Goal: Transaction & Acquisition: Obtain resource

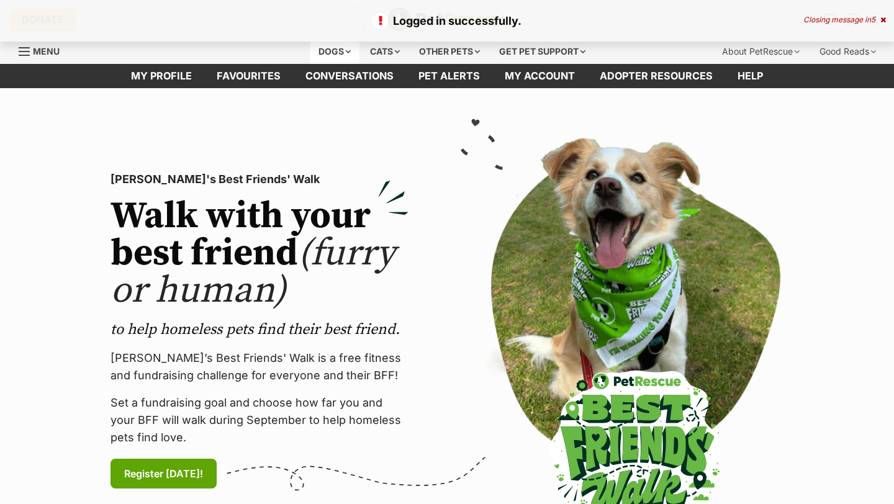
click at [330, 53] on div "Dogs" at bounding box center [335, 51] width 50 height 25
click at [332, 52] on div "Dogs" at bounding box center [335, 51] width 50 height 25
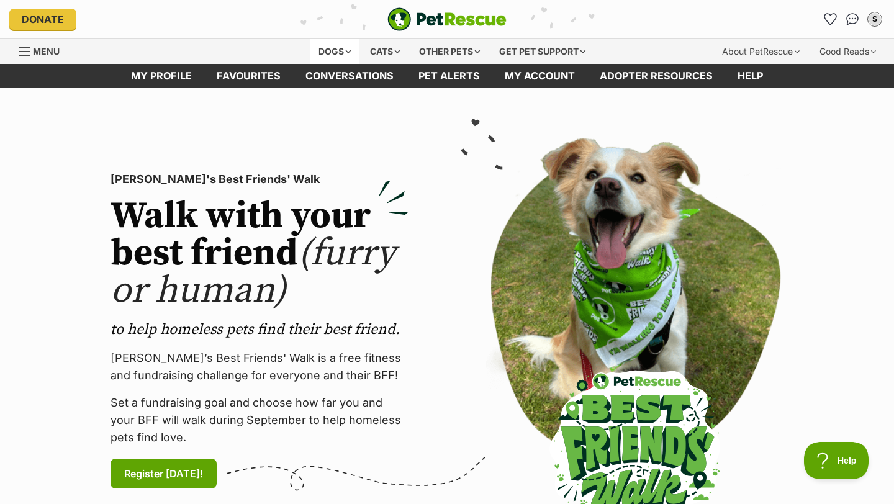
click at [331, 47] on div "Dogs" at bounding box center [335, 51] width 50 height 25
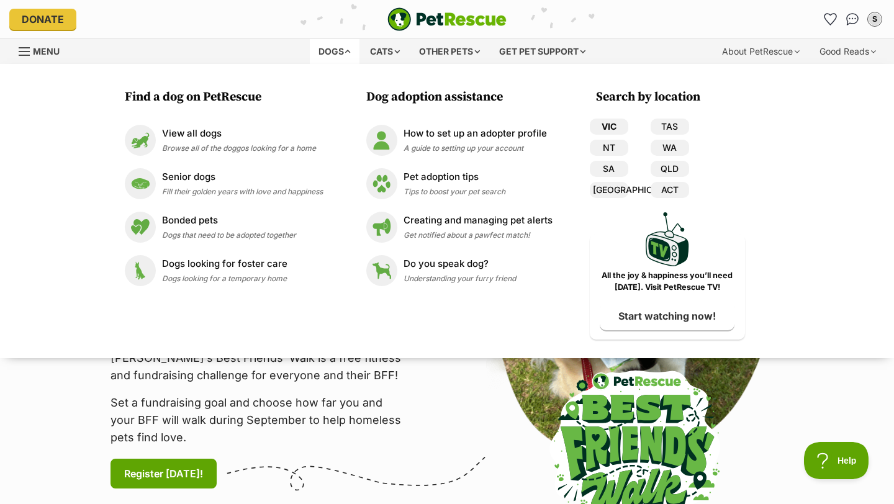
click at [616, 125] on link "VIC" at bounding box center [609, 127] width 38 height 16
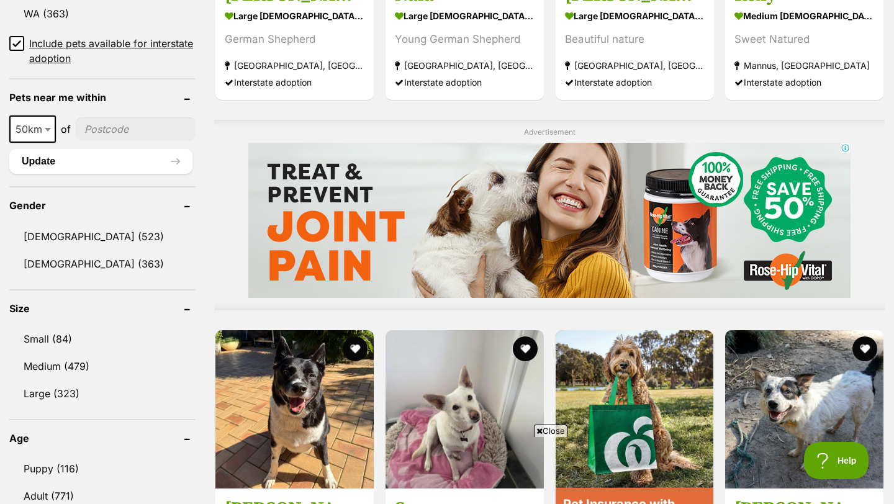
scroll to position [886, 0]
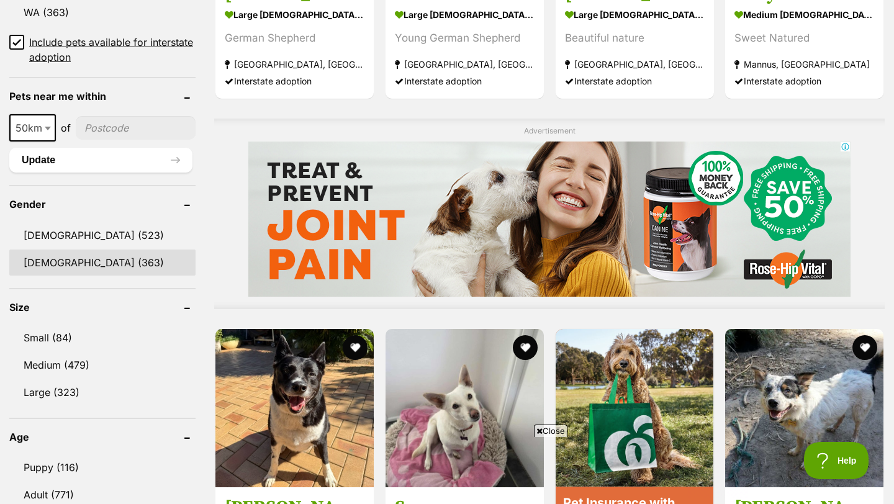
click at [69, 262] on link "[DEMOGRAPHIC_DATA] (363)" at bounding box center [102, 263] width 186 height 26
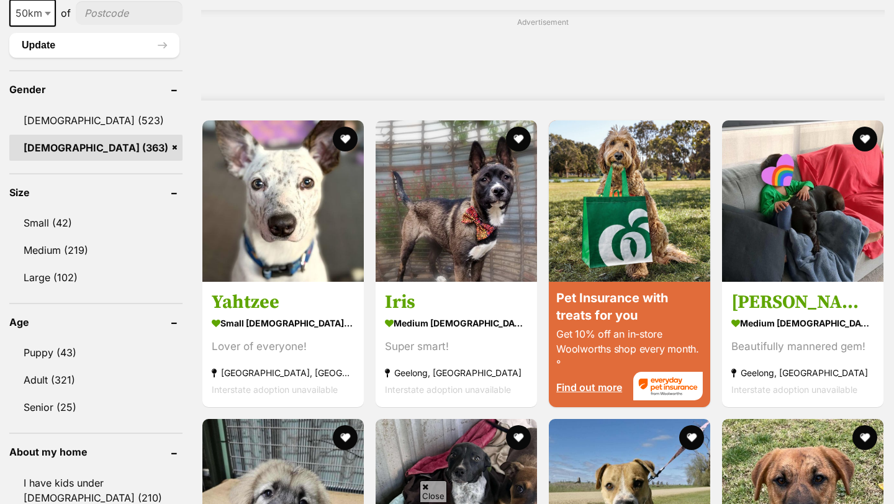
scroll to position [1007, 0]
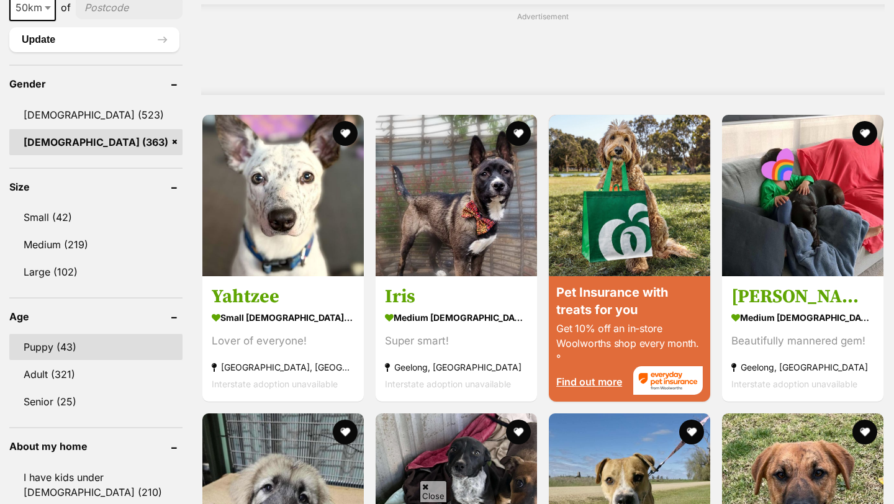
click at [61, 338] on link "Puppy (43)" at bounding box center [95, 347] width 173 height 26
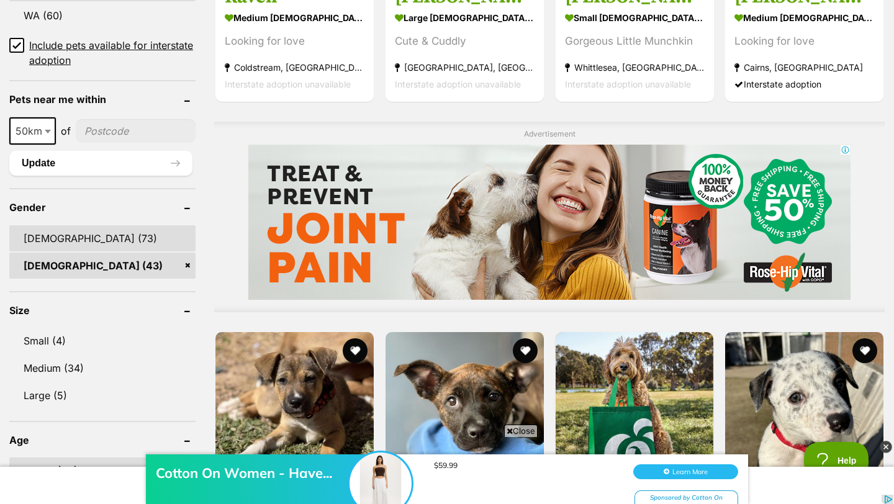
scroll to position [963, 0]
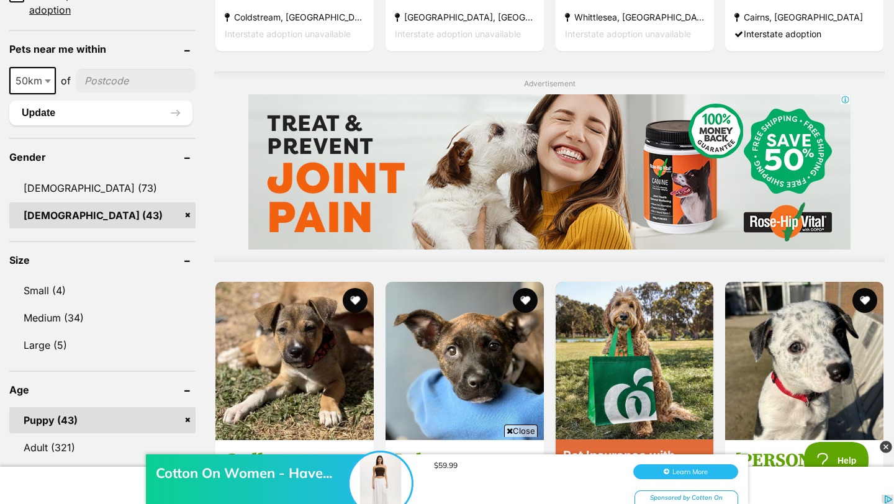
click at [60, 407] on link "Puppy (43)" at bounding box center [102, 420] width 186 height 26
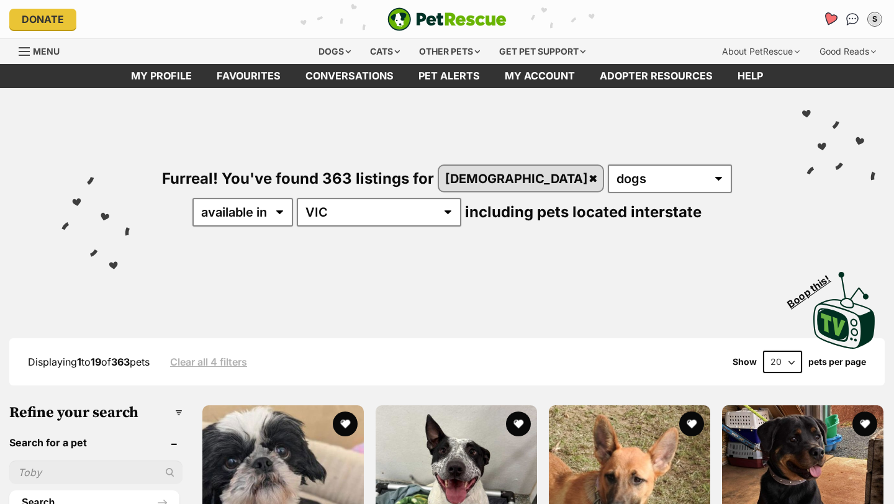
click at [833, 17] on icon "Favourites" at bounding box center [830, 19] width 15 height 14
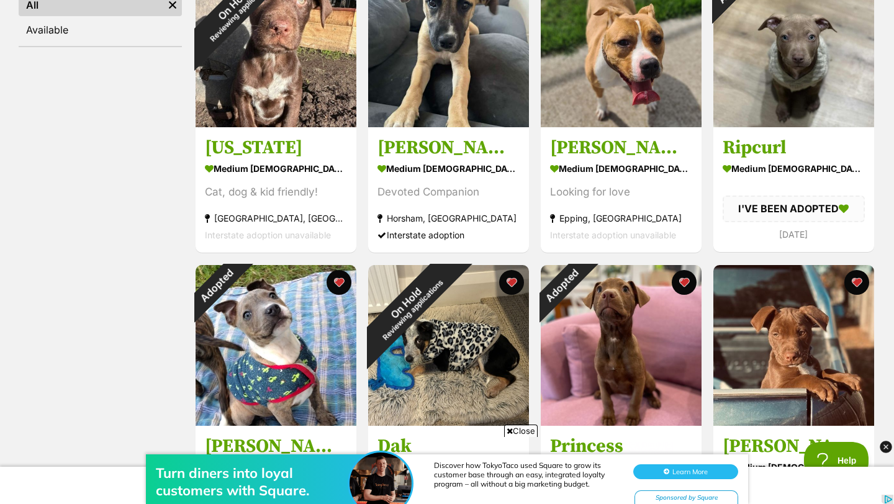
scroll to position [285, 0]
